Goal: Navigation & Orientation: Find specific page/section

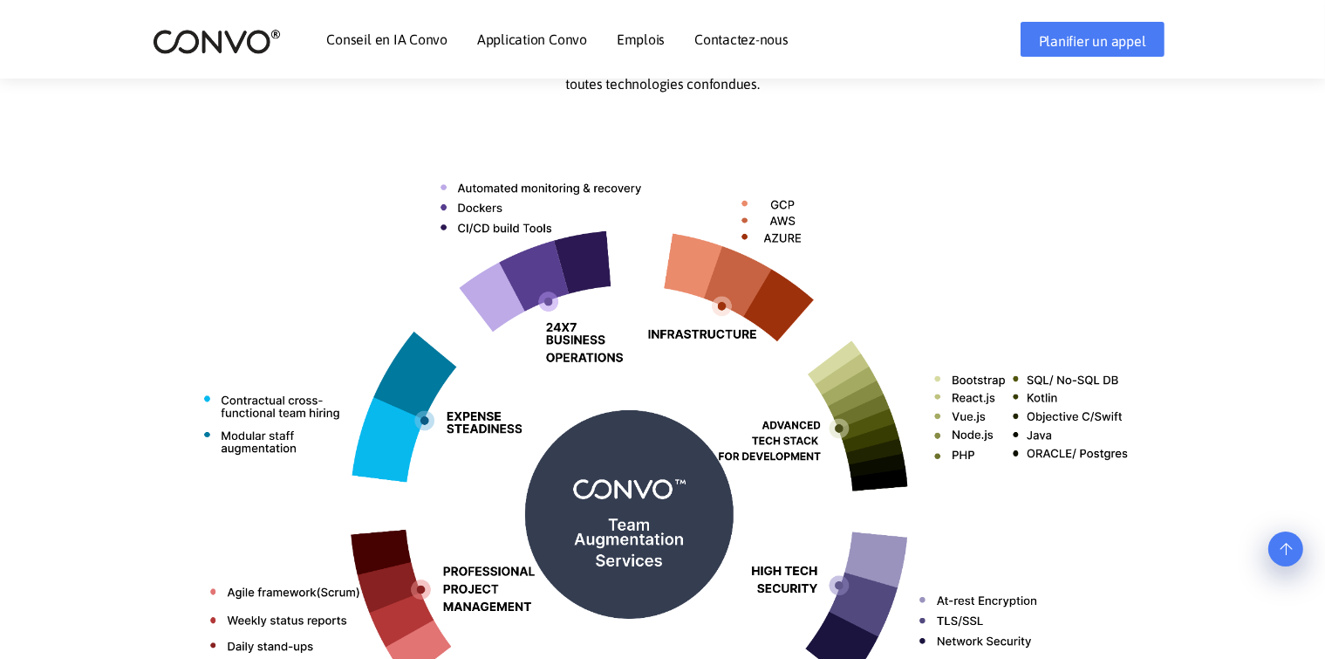
click at [628, 37] on font "Emplois" at bounding box center [641, 39] width 48 height 16
